Goal: Navigation & Orientation: Find specific page/section

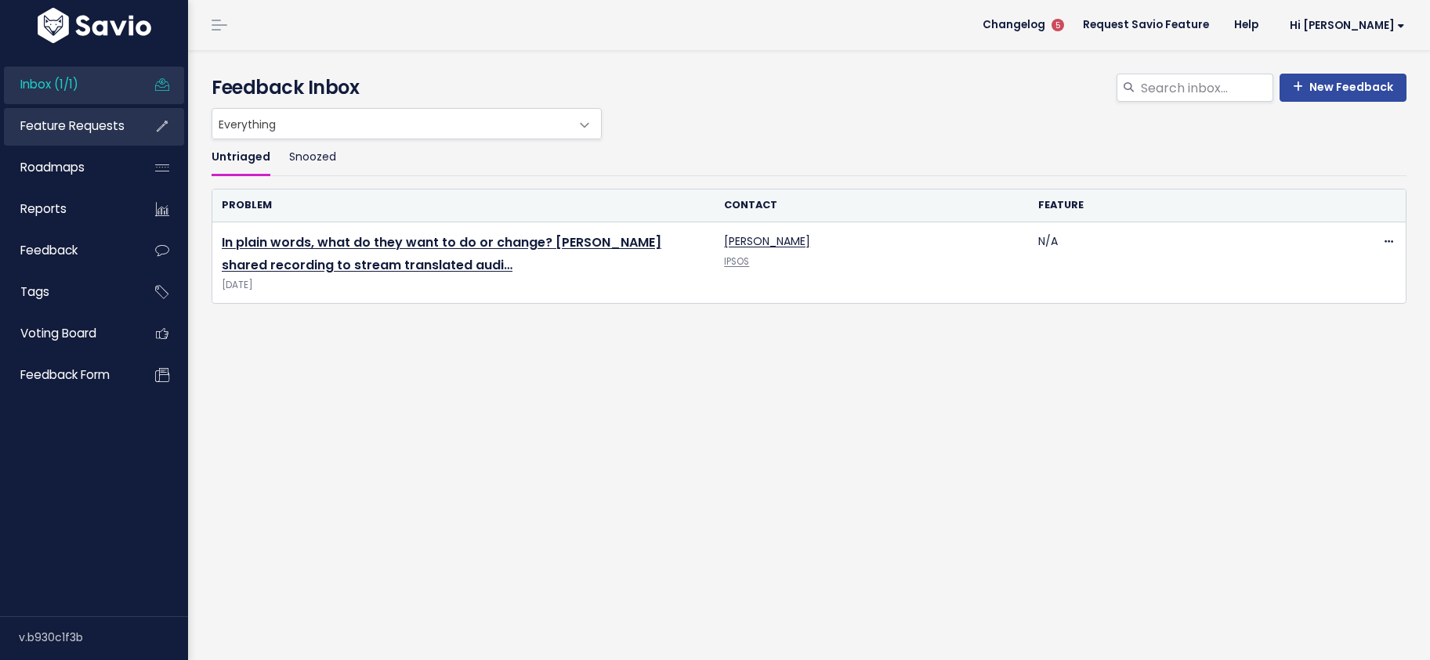
click at [92, 118] on link "Feature Requests" at bounding box center [67, 126] width 126 height 36
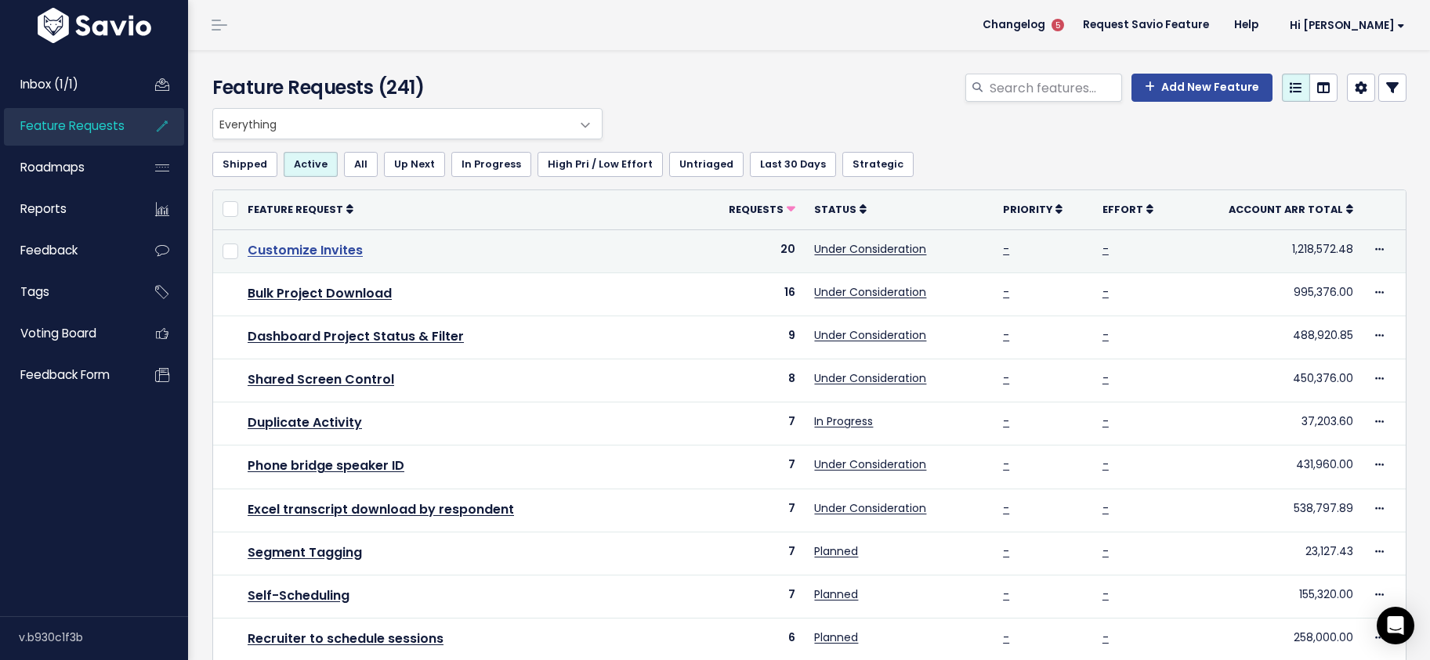
click at [324, 255] on link "Customize Invites" at bounding box center [305, 250] width 115 height 18
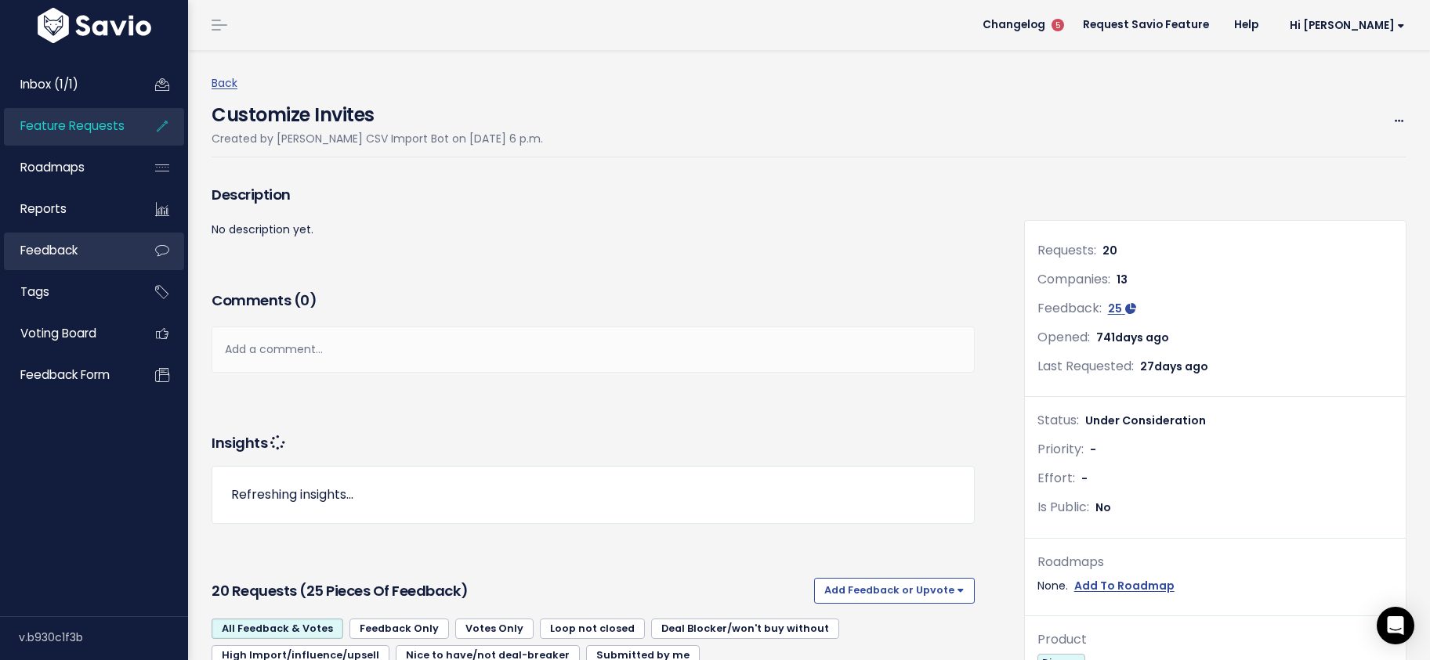
click at [69, 237] on link "Feedback" at bounding box center [67, 251] width 126 height 36
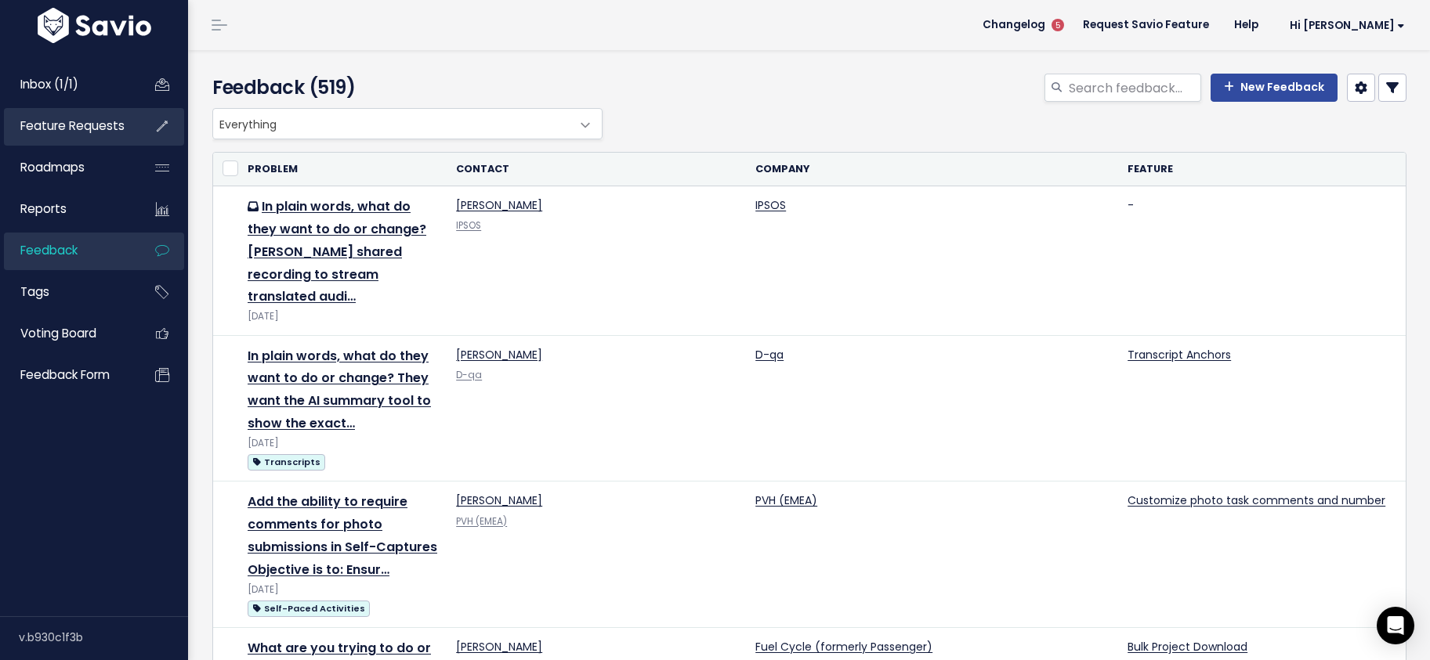
click at [62, 128] on span "Feature Requests" at bounding box center [72, 126] width 104 height 16
